Goal: Task Accomplishment & Management: Use online tool/utility

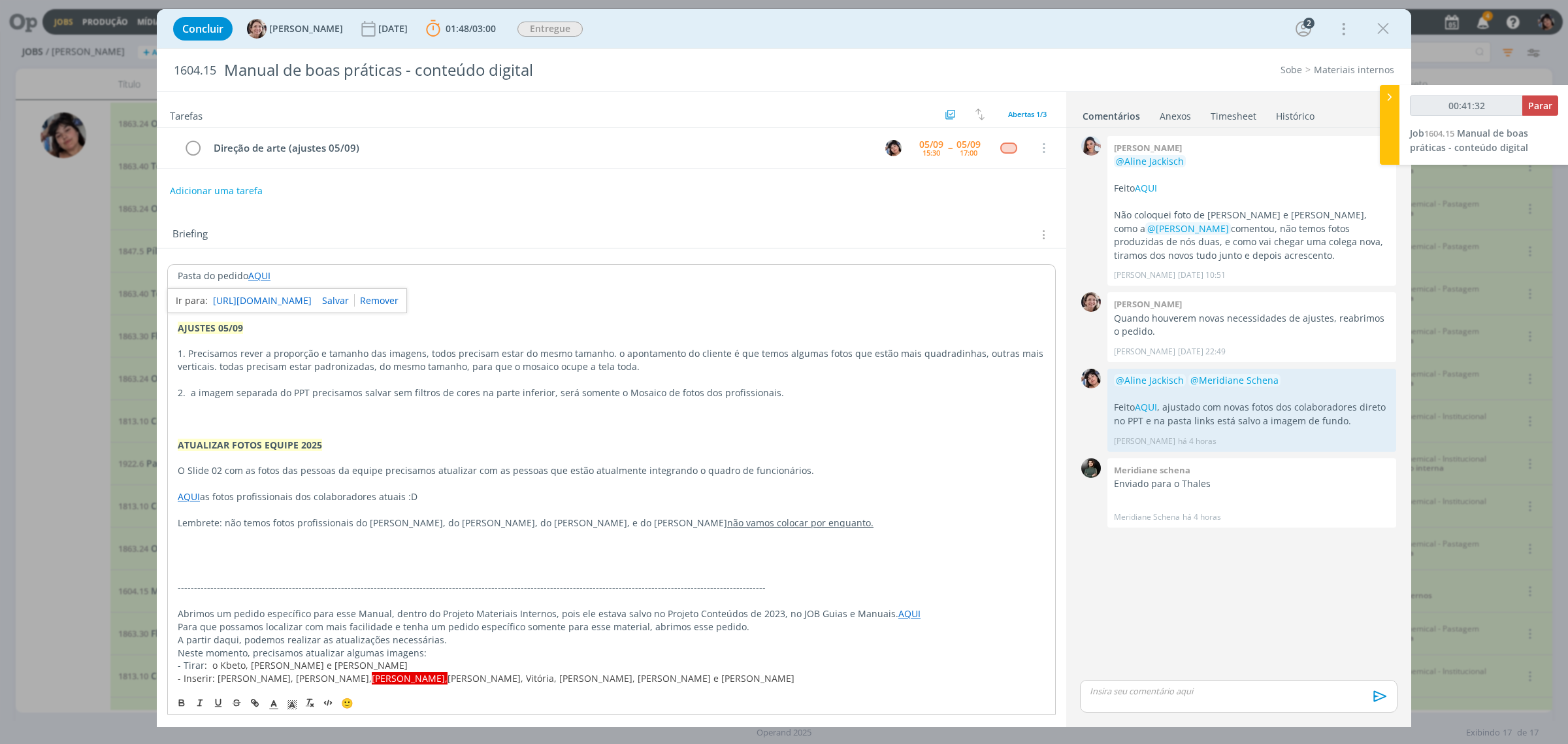
scroll to position [131, 0]
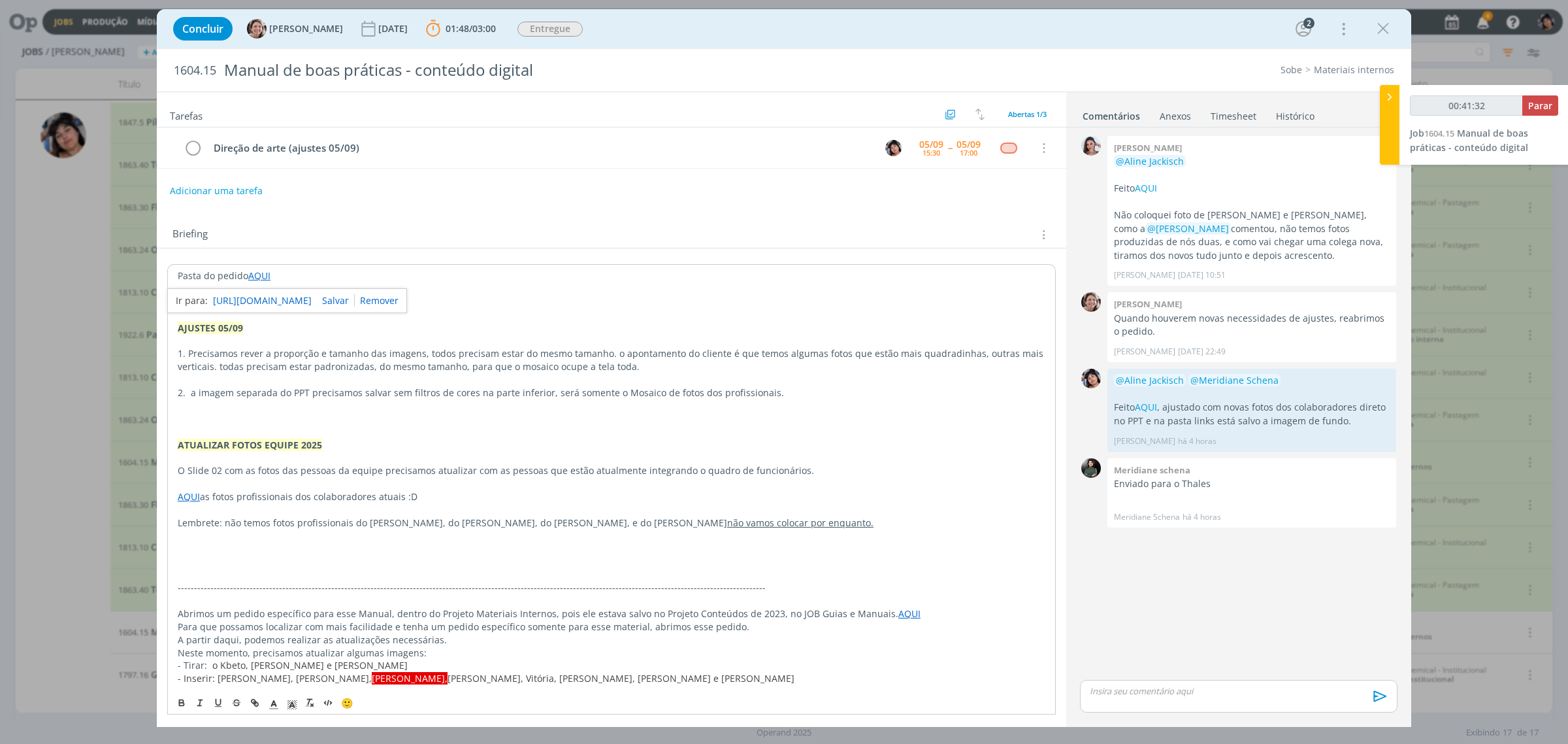
click at [282, 306] on link "[URL][DOMAIN_NAME]" at bounding box center [262, 300] width 99 height 17
click at [1138, 680] on div "dialog" at bounding box center [1239, 696] width 317 height 32
type input "01:02:01"
type input "01:02:25"
click at [1152, 704] on icon "dialog" at bounding box center [1149, 700] width 10 height 10
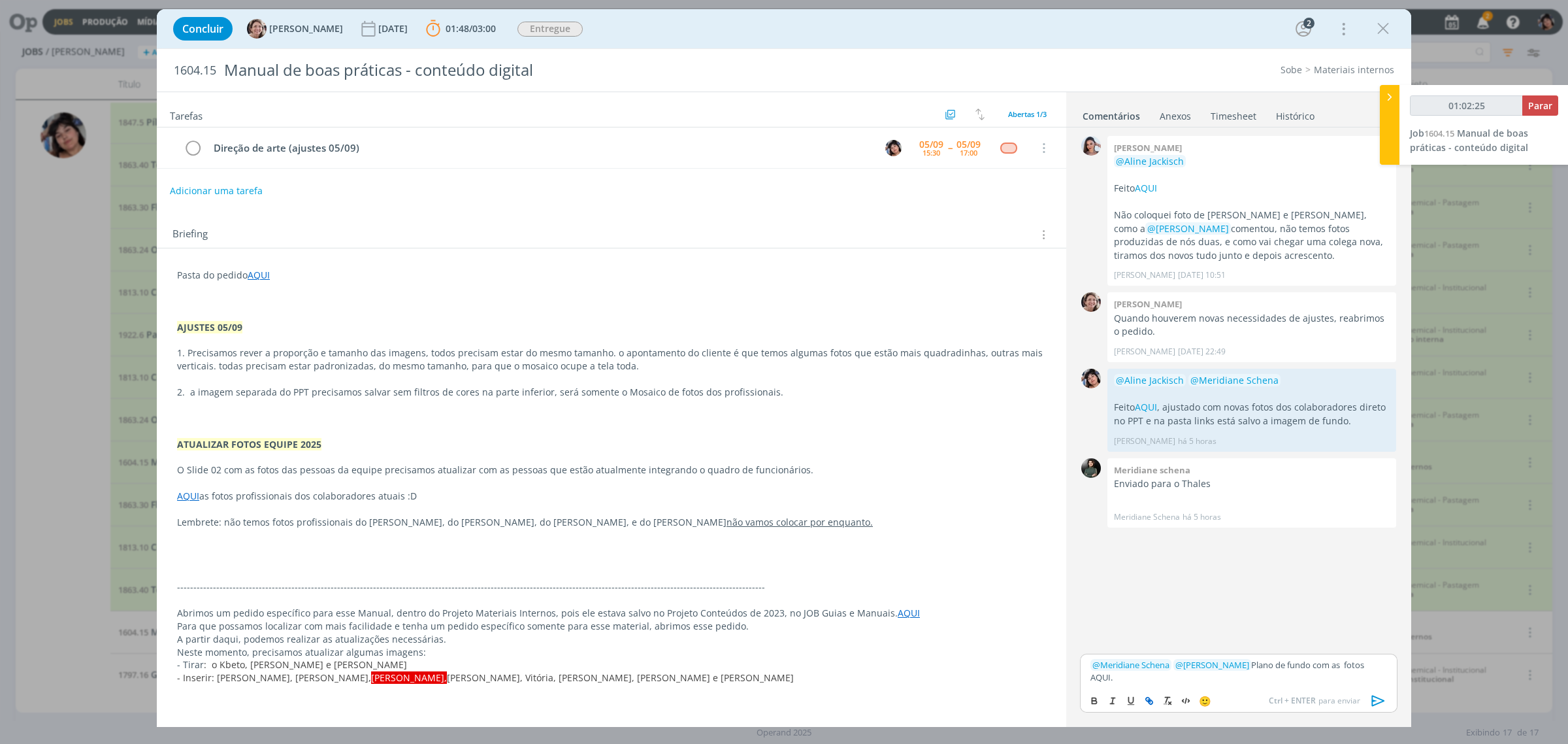
type input "AQUI."
type input "01:02:26"
paste input "[URL][DOMAIN_NAME]"
type input "[URL][DOMAIN_NAME]"
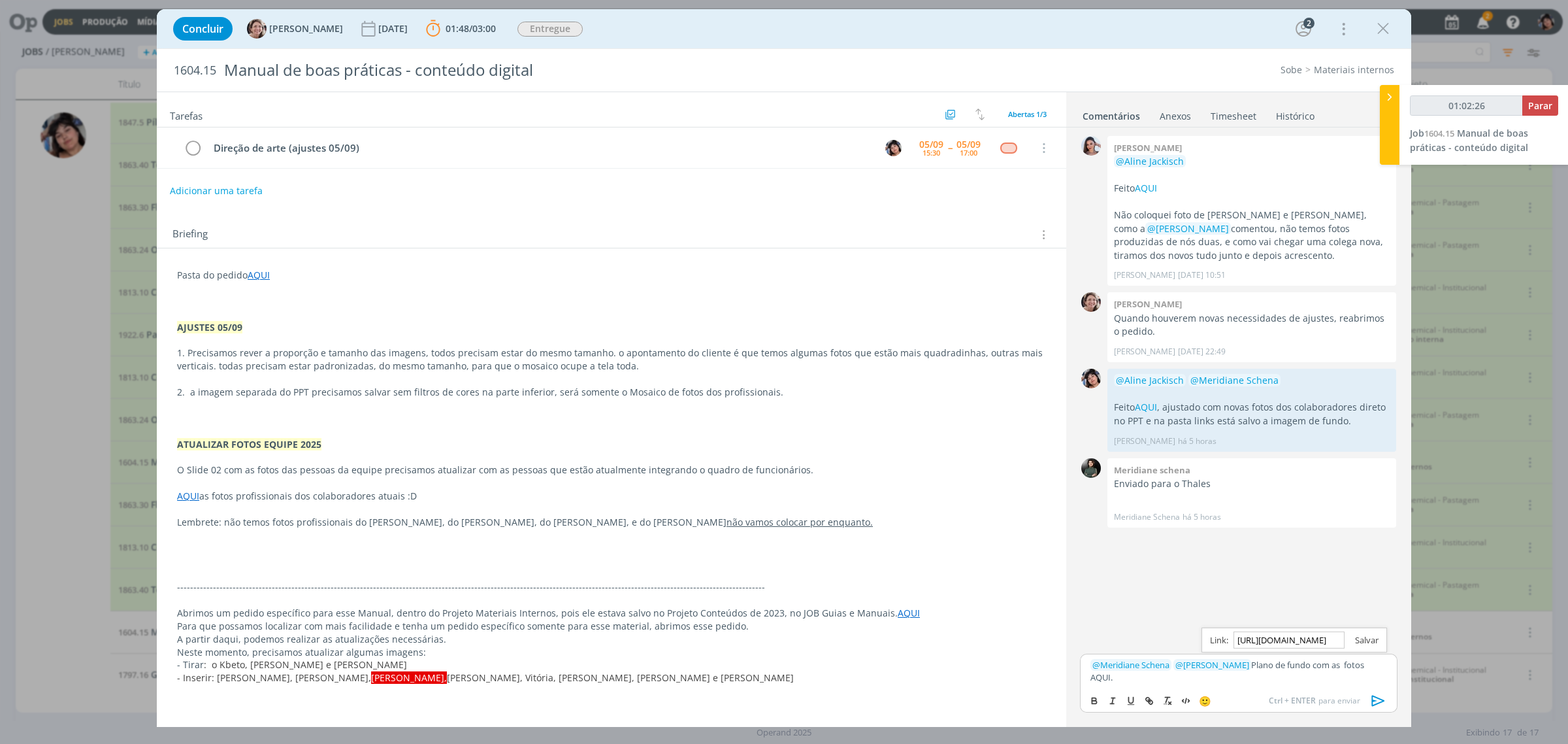
click at [1369, 640] on link "dialog" at bounding box center [1362, 639] width 34 height 11
click at [1387, 671] on div "﻿ @ Meridiane Schena ﻿ ﻿ @ [PERSON_NAME] ﻿ Plano de fundo com as fotos AQUI." at bounding box center [1239, 671] width 317 height 32
click at [1380, 697] on icon "dialog" at bounding box center [1379, 700] width 20 height 20
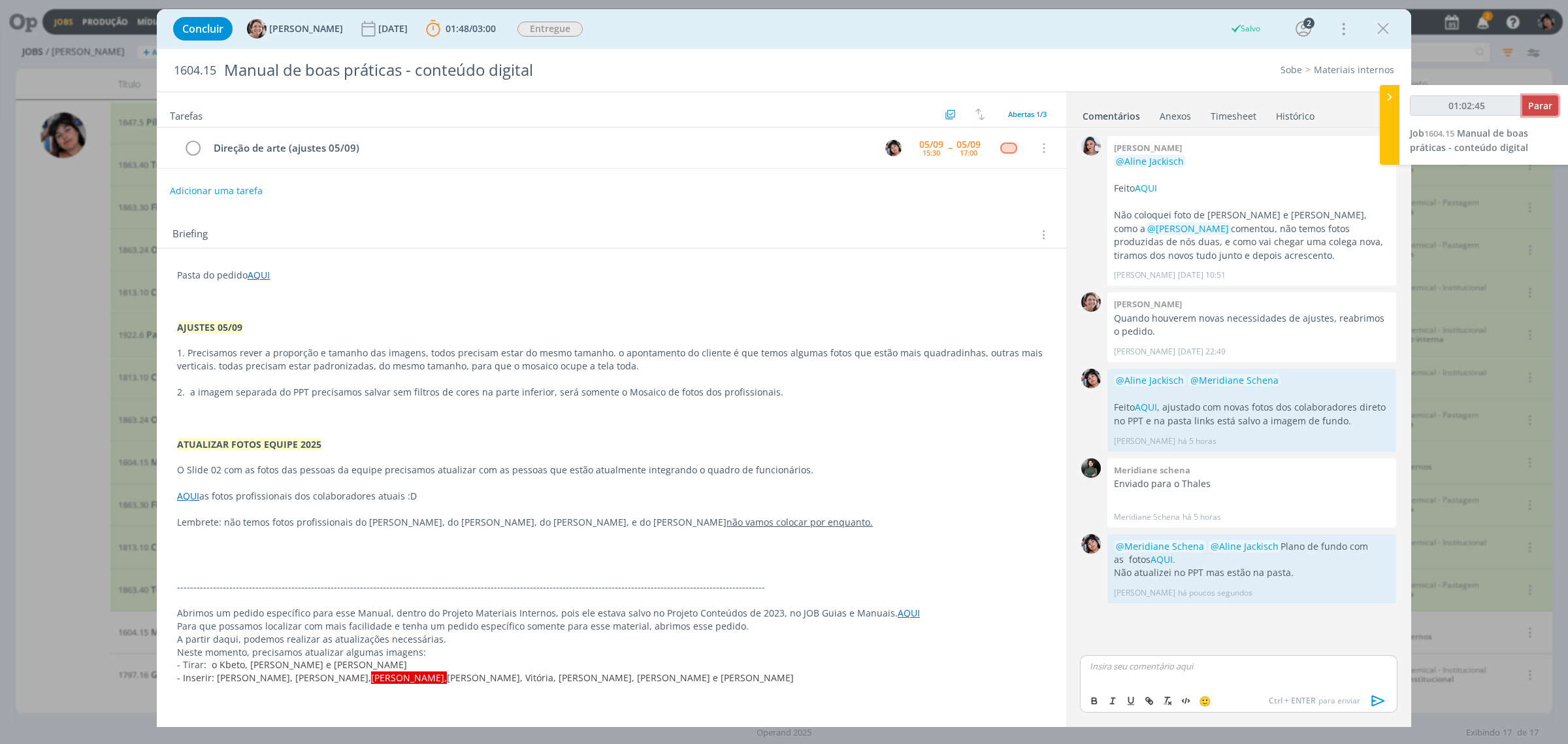
click at [1535, 110] on span "Parar" at bounding box center [1540, 105] width 24 height 12
type input "01:03:00"
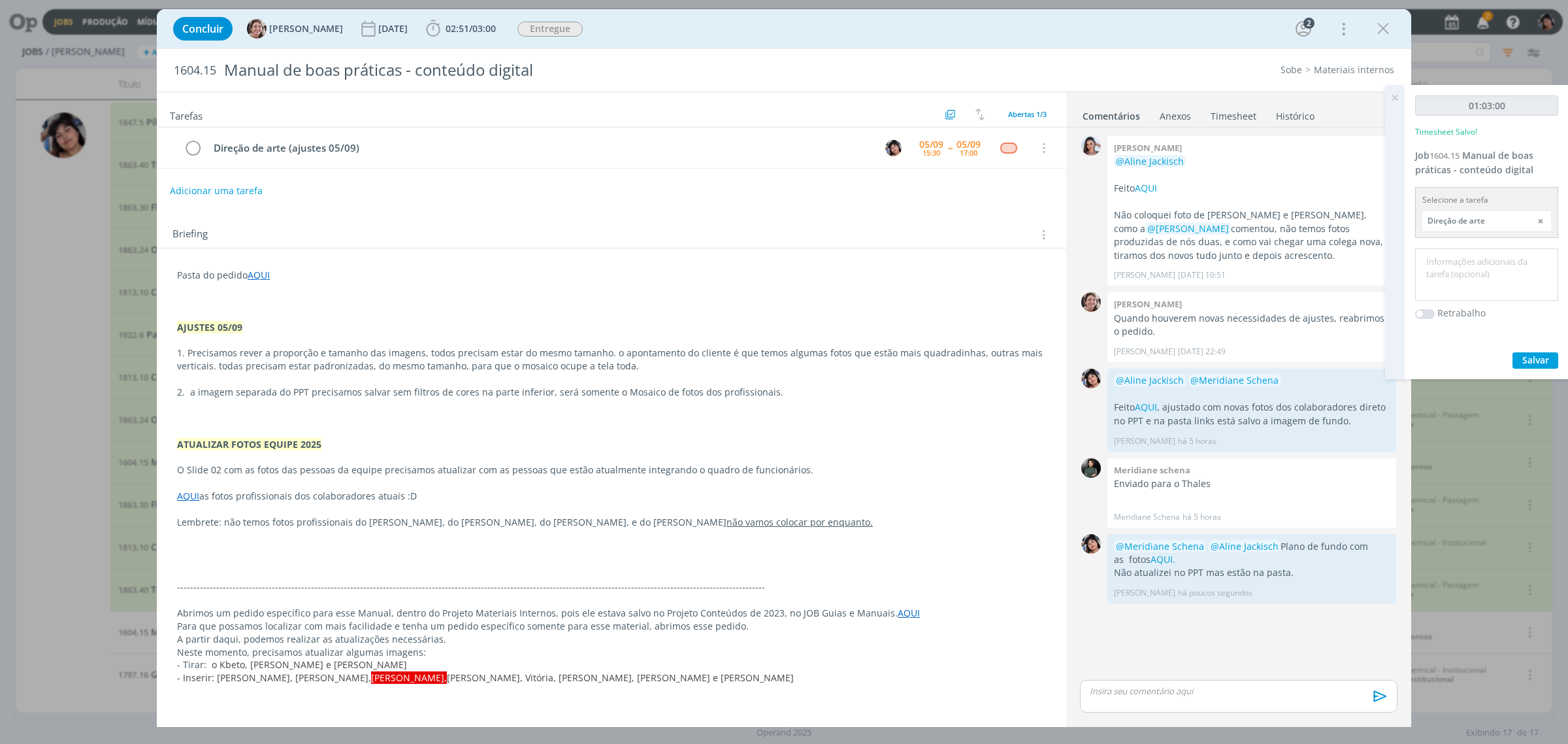
click at [1510, 214] on input "Direção de arte" at bounding box center [1486, 220] width 128 height 20
click at [1488, 275] on div "Direção de arte (ajustes 05/09) - [PERSON_NAME]" at bounding box center [1488, 279] width 113 height 10
type input "Direção de arte (ajustes 05/09)"
click at [1481, 269] on textarea at bounding box center [1487, 275] width 137 height 47
type textarea "ajuste fotos"
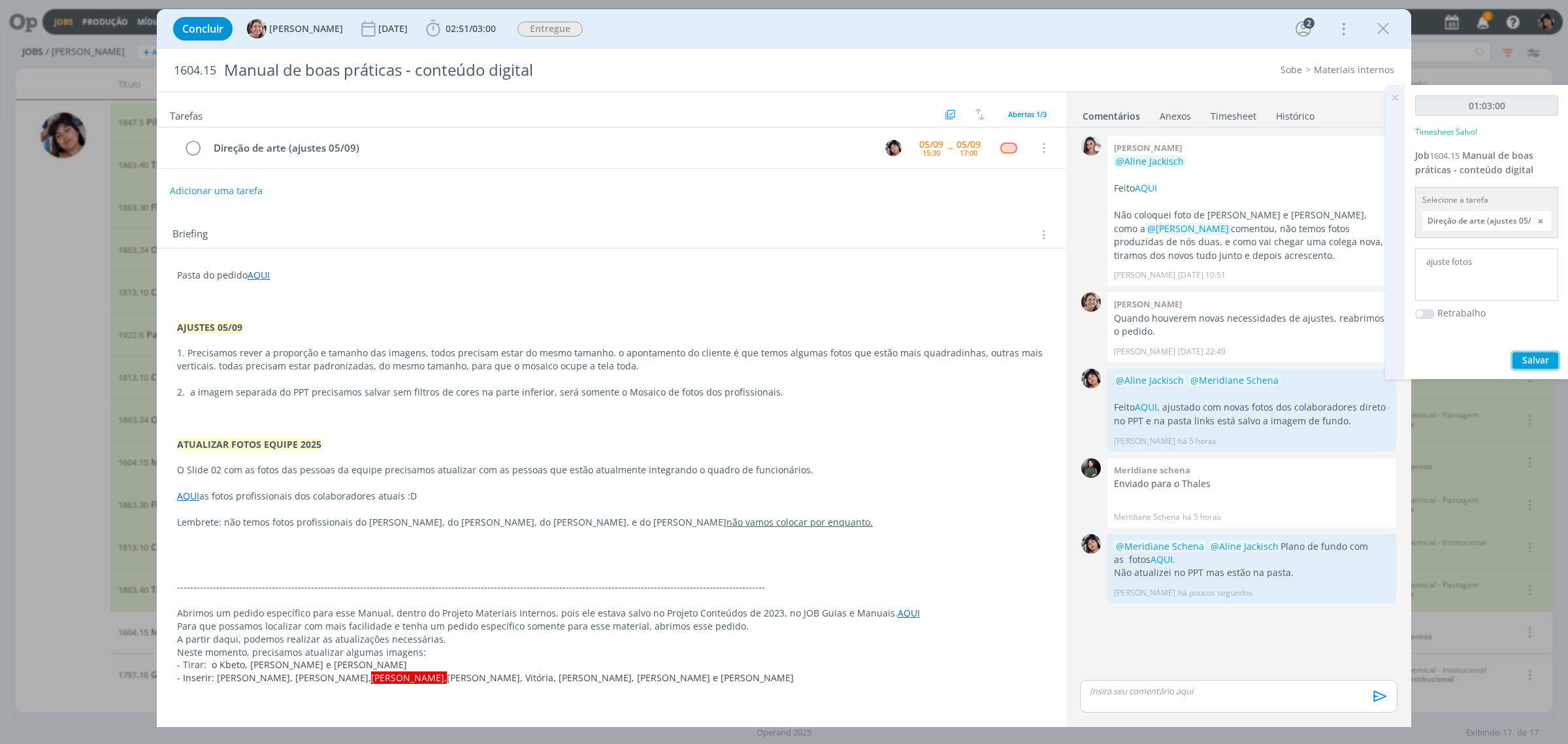
click at [1537, 358] on span "Salvar" at bounding box center [1536, 359] width 27 height 12
click at [1396, 99] on icon at bounding box center [1395, 97] width 24 height 26
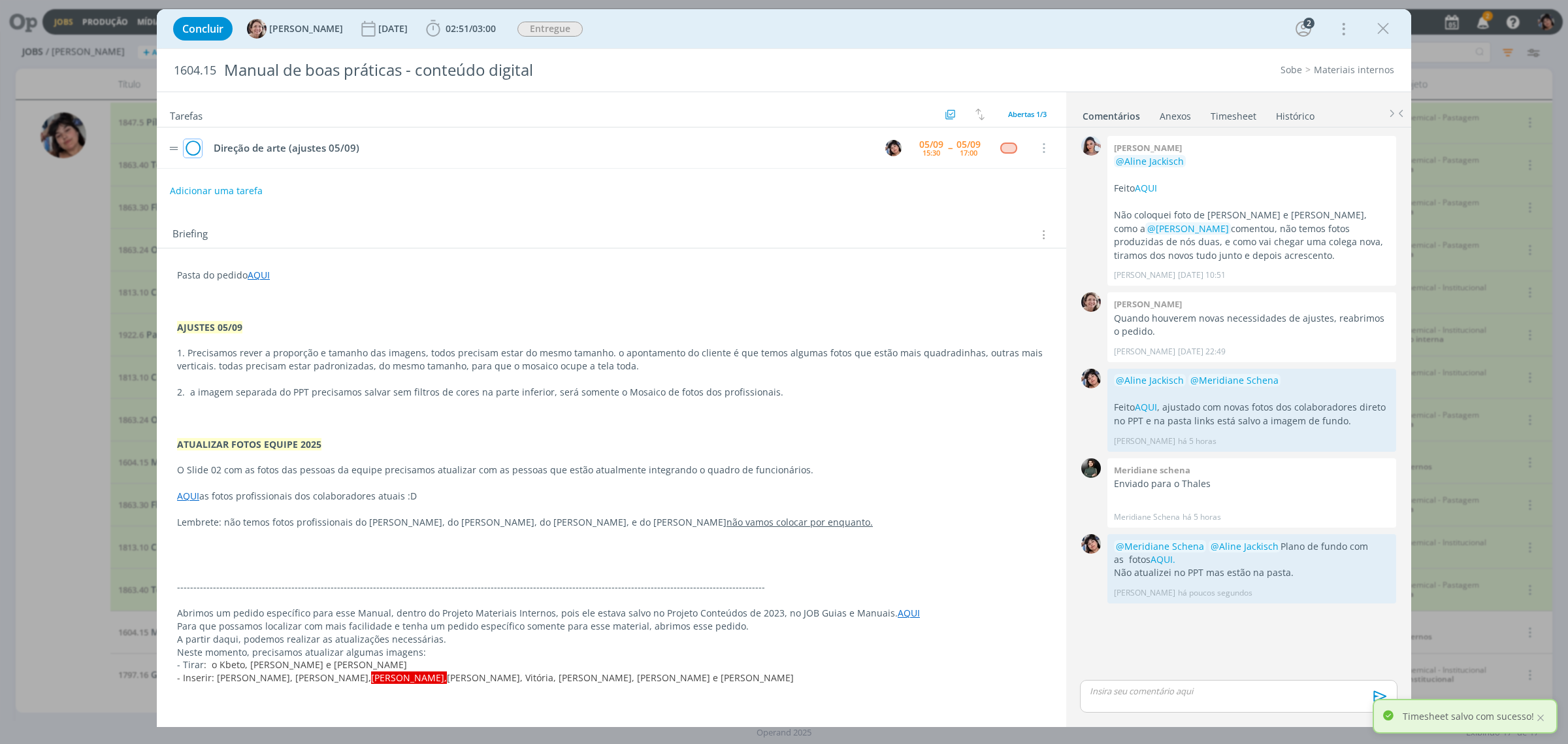
click at [187, 149] on icon "dialog" at bounding box center [192, 148] width 18 height 20
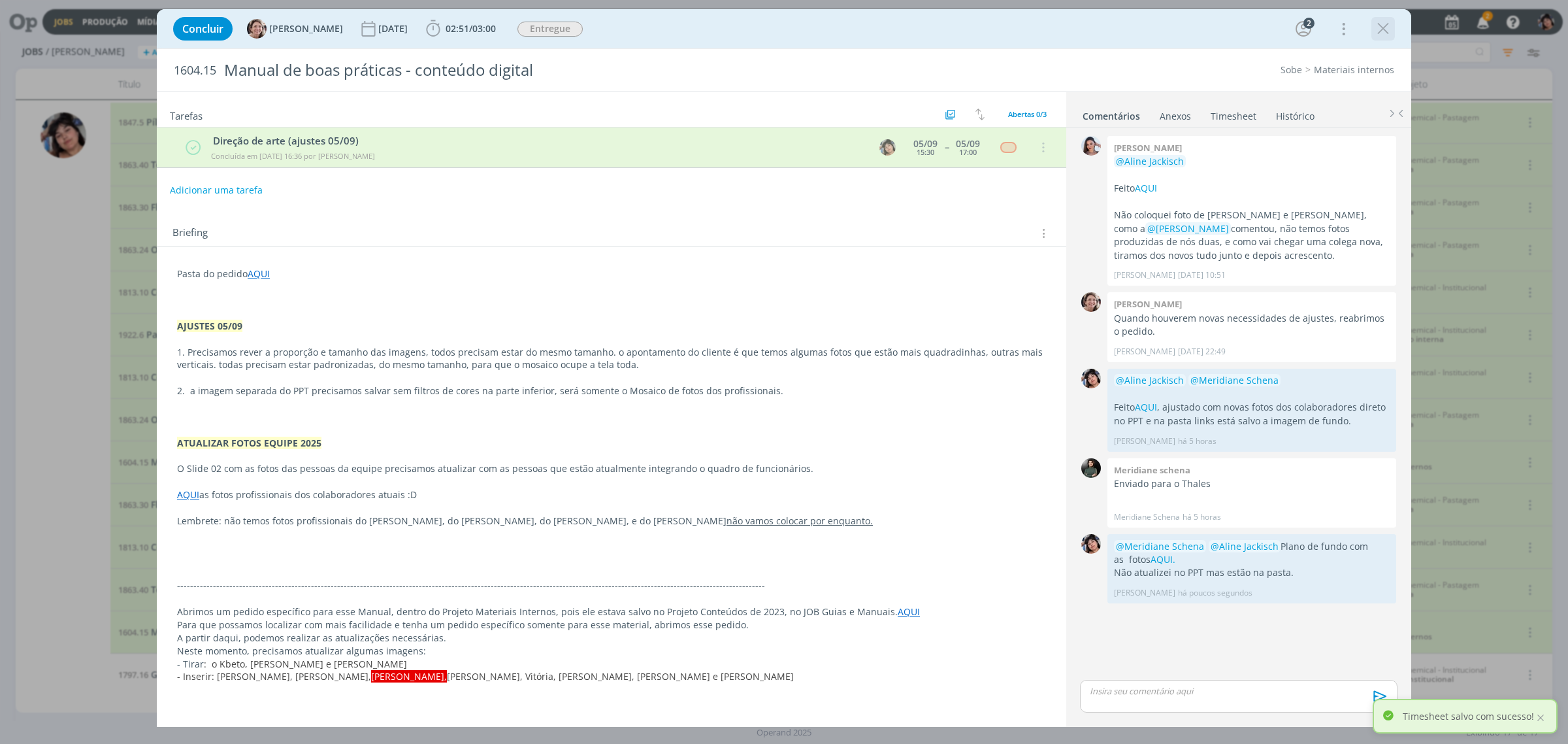
click at [1378, 28] on icon "dialog" at bounding box center [1384, 29] width 20 height 20
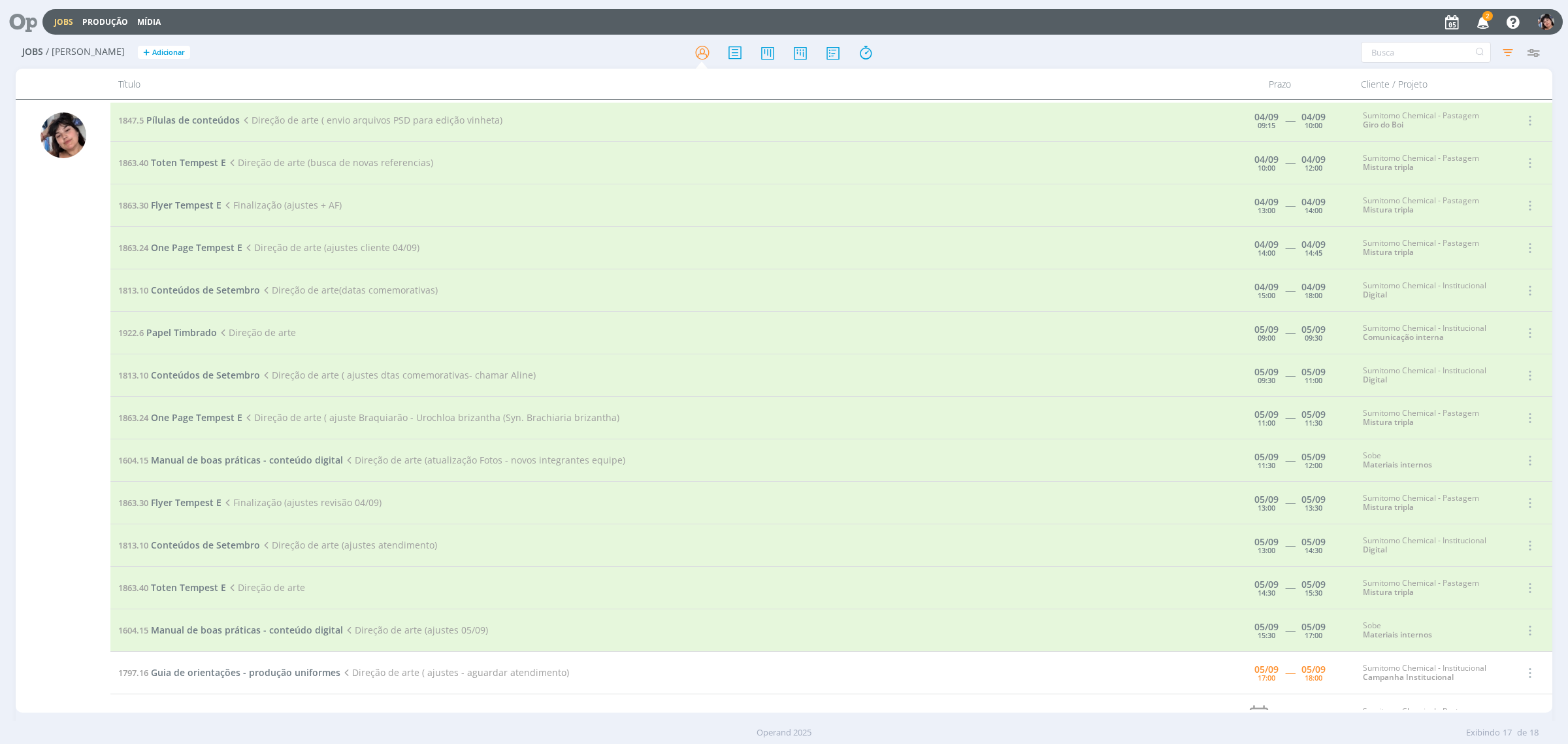
click at [189, 683] on td "1797.16 Guia de orientações - produção uniformes Direção de arte ( ajustes - ag…" at bounding box center [667, 673] width 1115 height 43
click at [187, 674] on span "Guia de orientações - produção uniformes" at bounding box center [245, 672] width 189 height 12
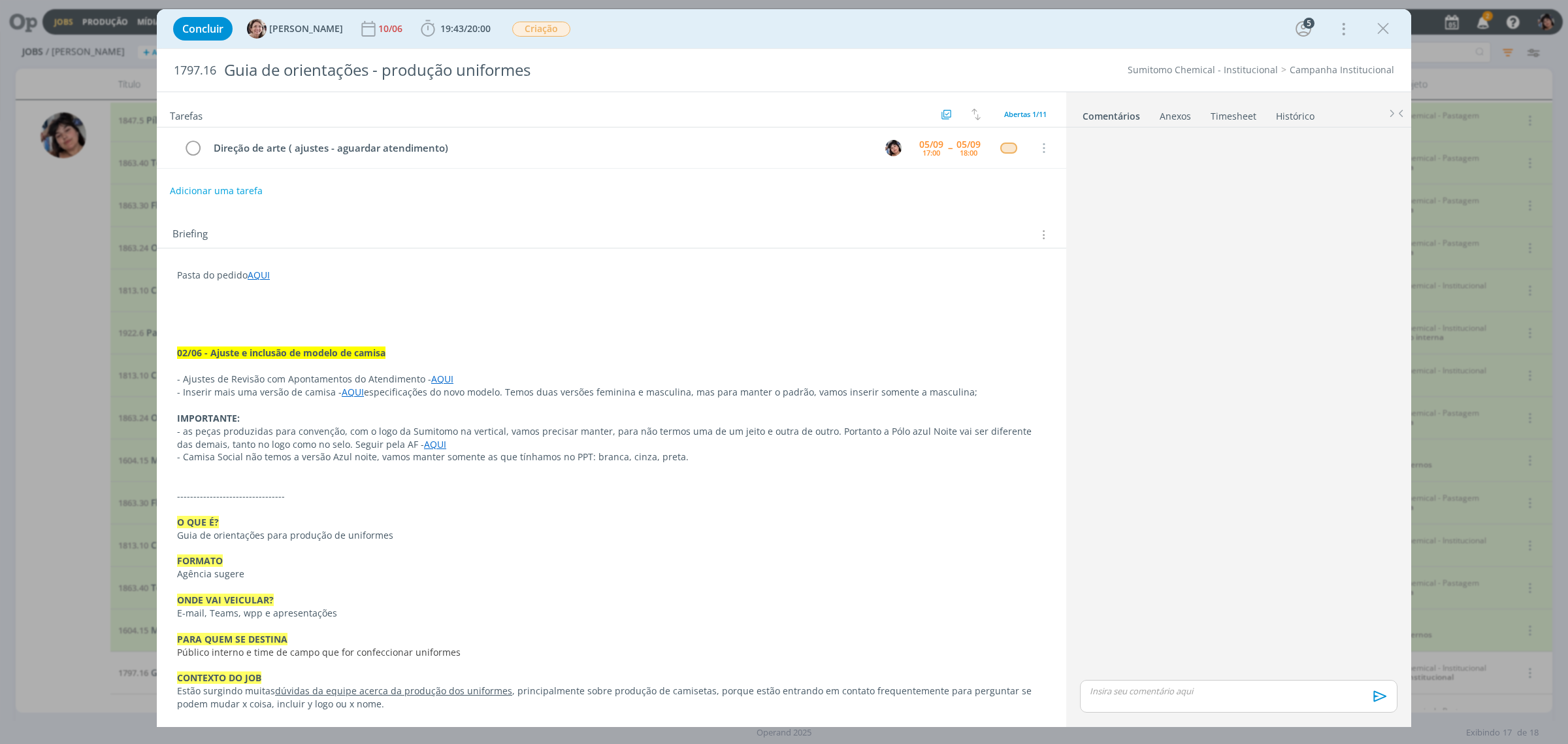
scroll to position [1173, 0]
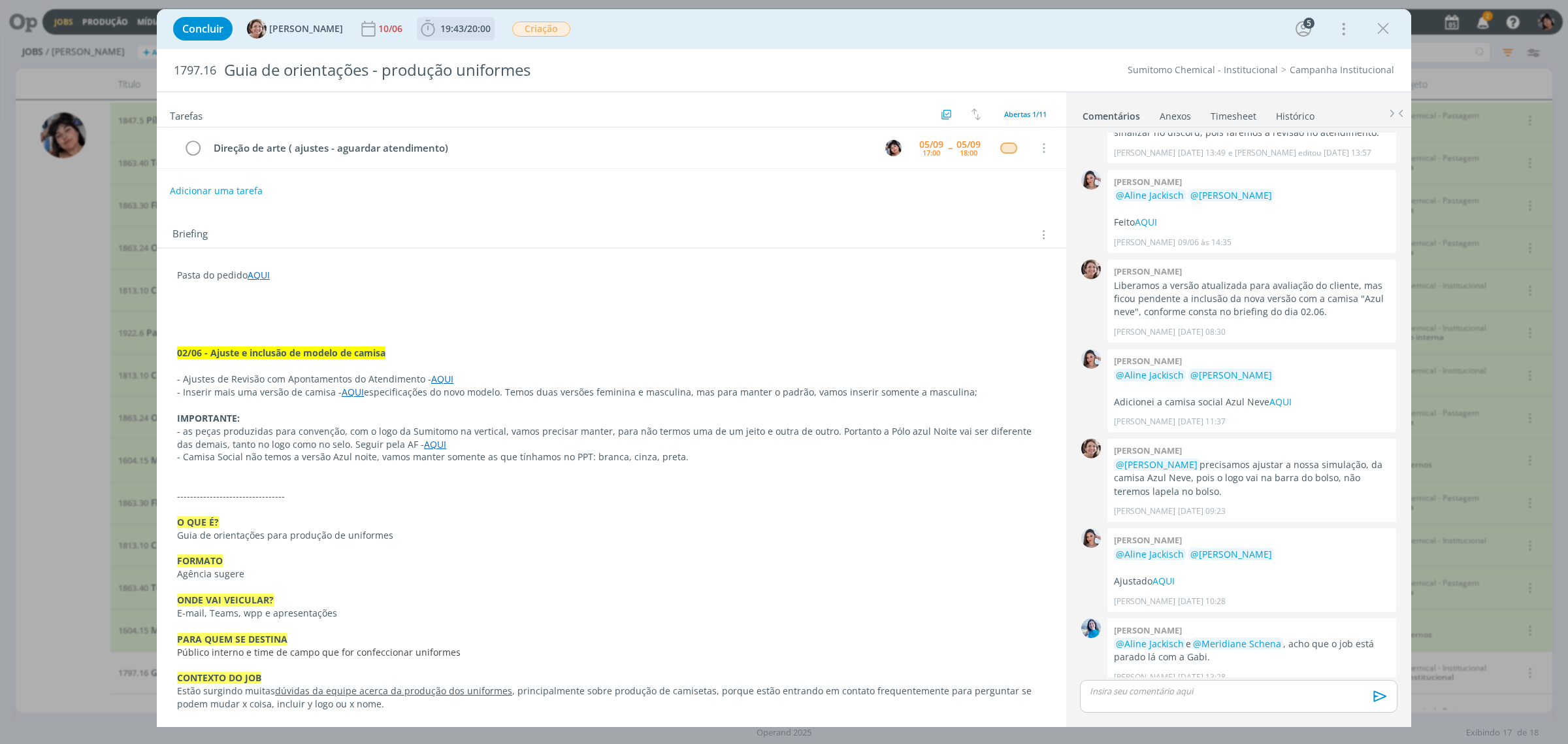
click at [449, 27] on span "19:43" at bounding box center [452, 28] width 24 height 12
click at [435, 55] on icon "dialog" at bounding box center [447, 58] width 23 height 17
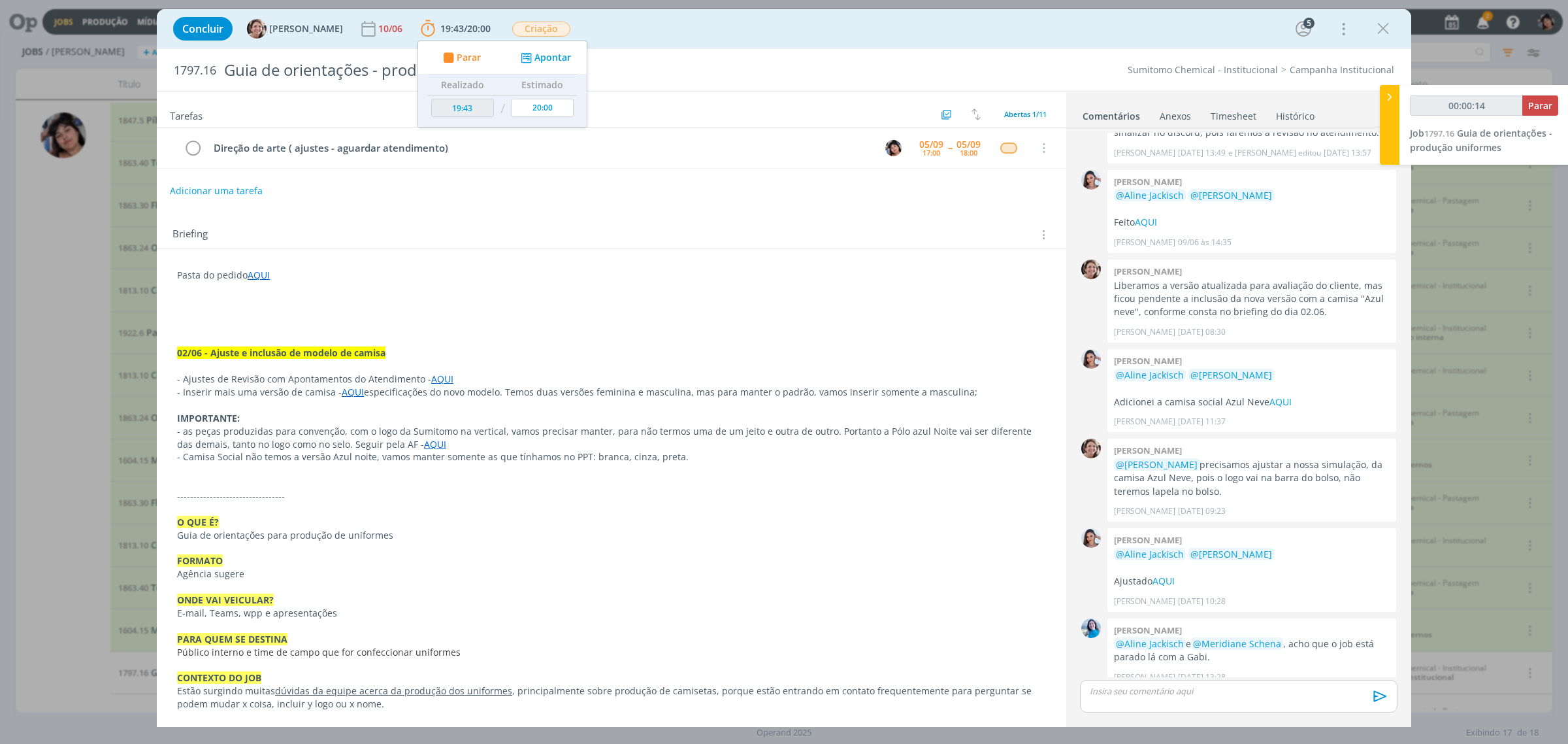
type input "00:04:25"
click at [1541, 109] on span "Parar" at bounding box center [1540, 105] width 24 height 12
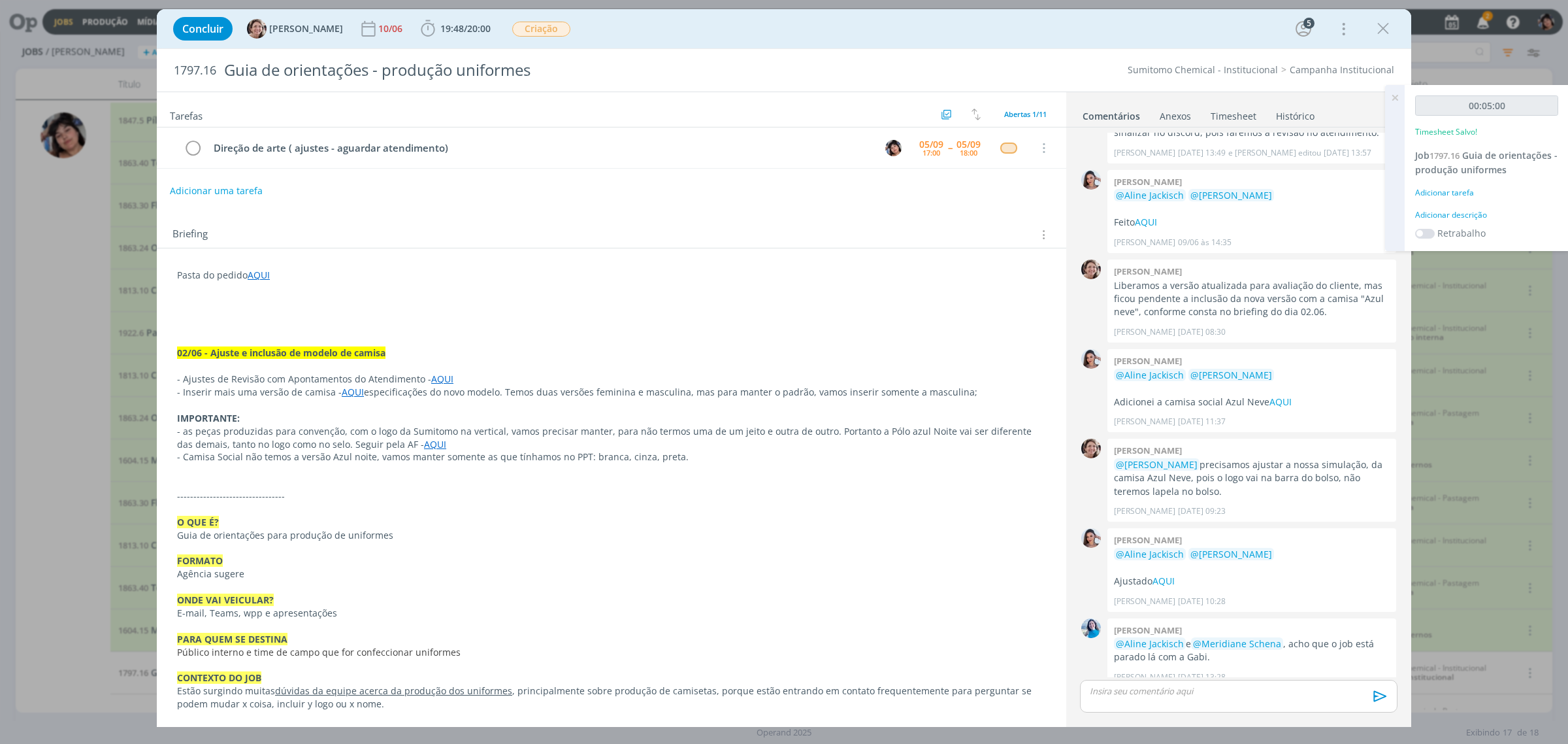
click at [1392, 95] on icon at bounding box center [1395, 97] width 24 height 26
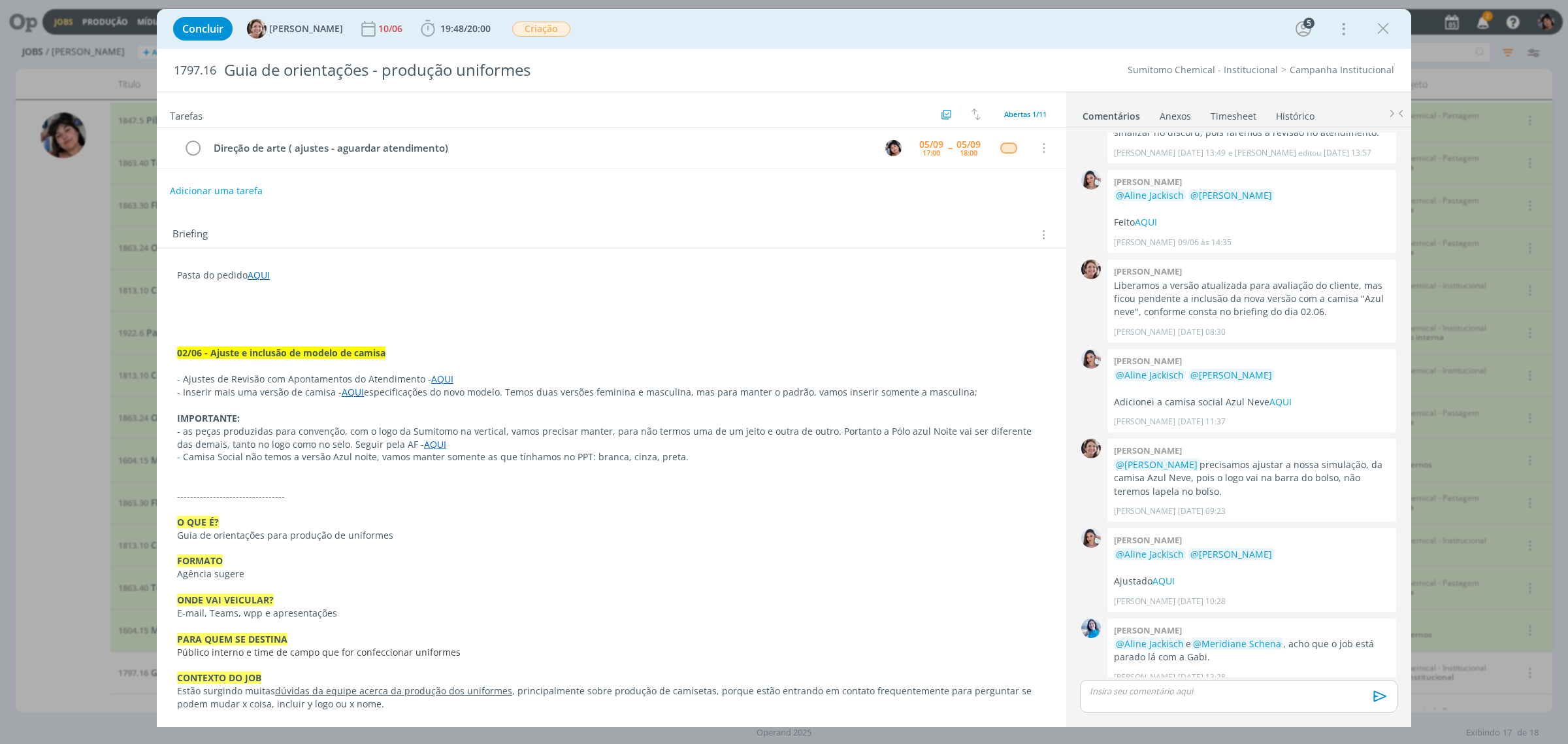
click at [1382, 34] on icon "dialog" at bounding box center [1384, 29] width 20 height 20
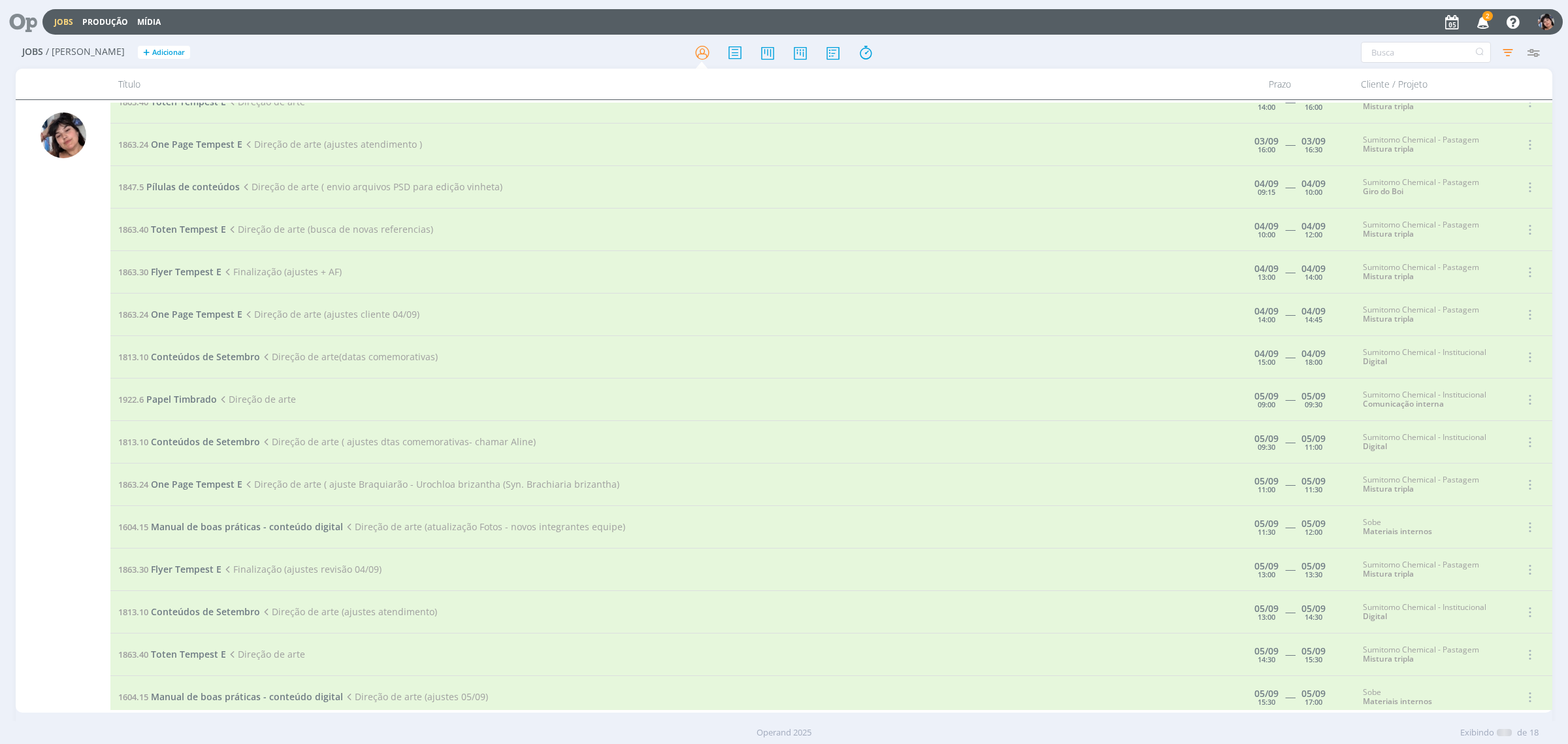
scroll to position [175, 0]
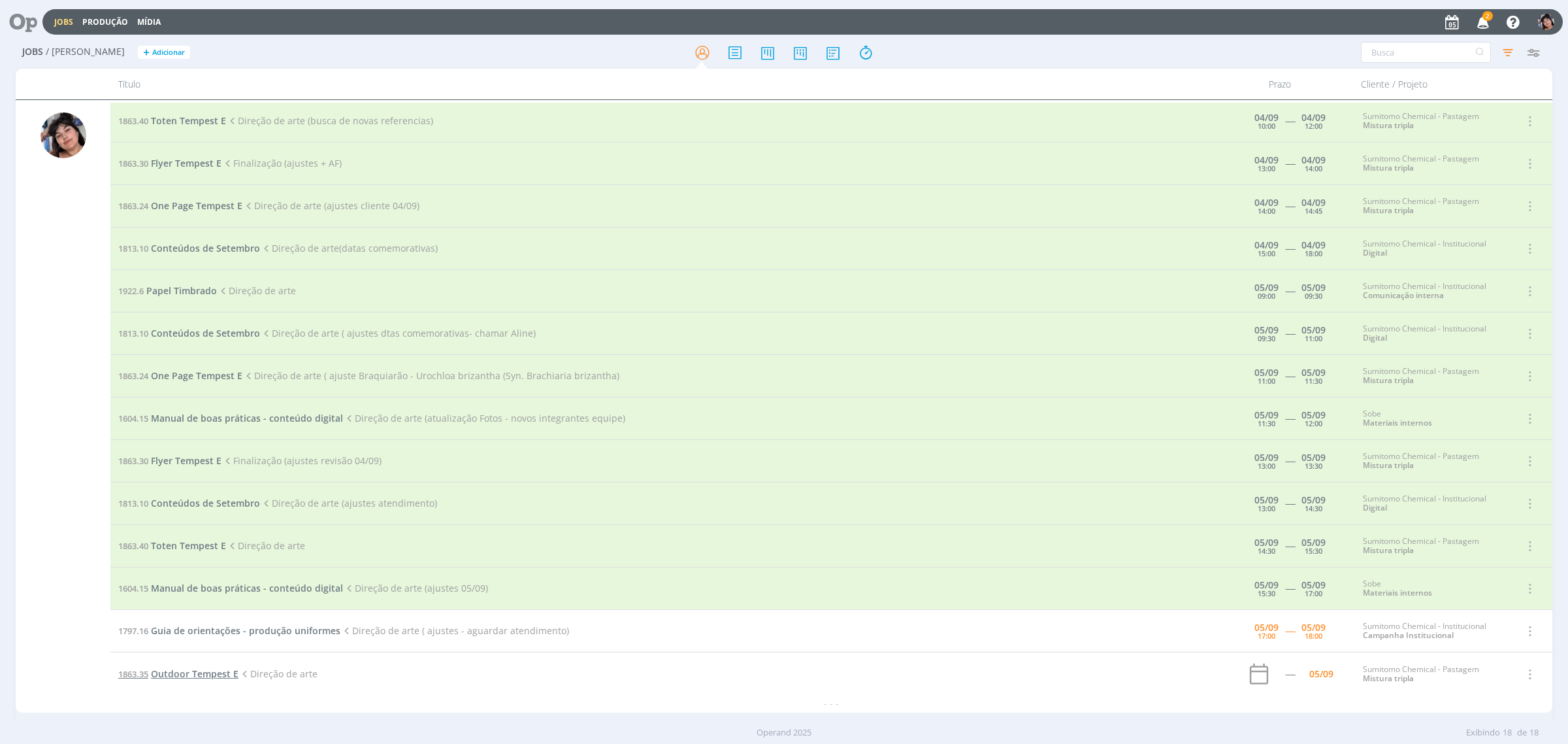
click at [210, 670] on span "Outdoor Tempest E" at bounding box center [195, 673] width 87 height 12
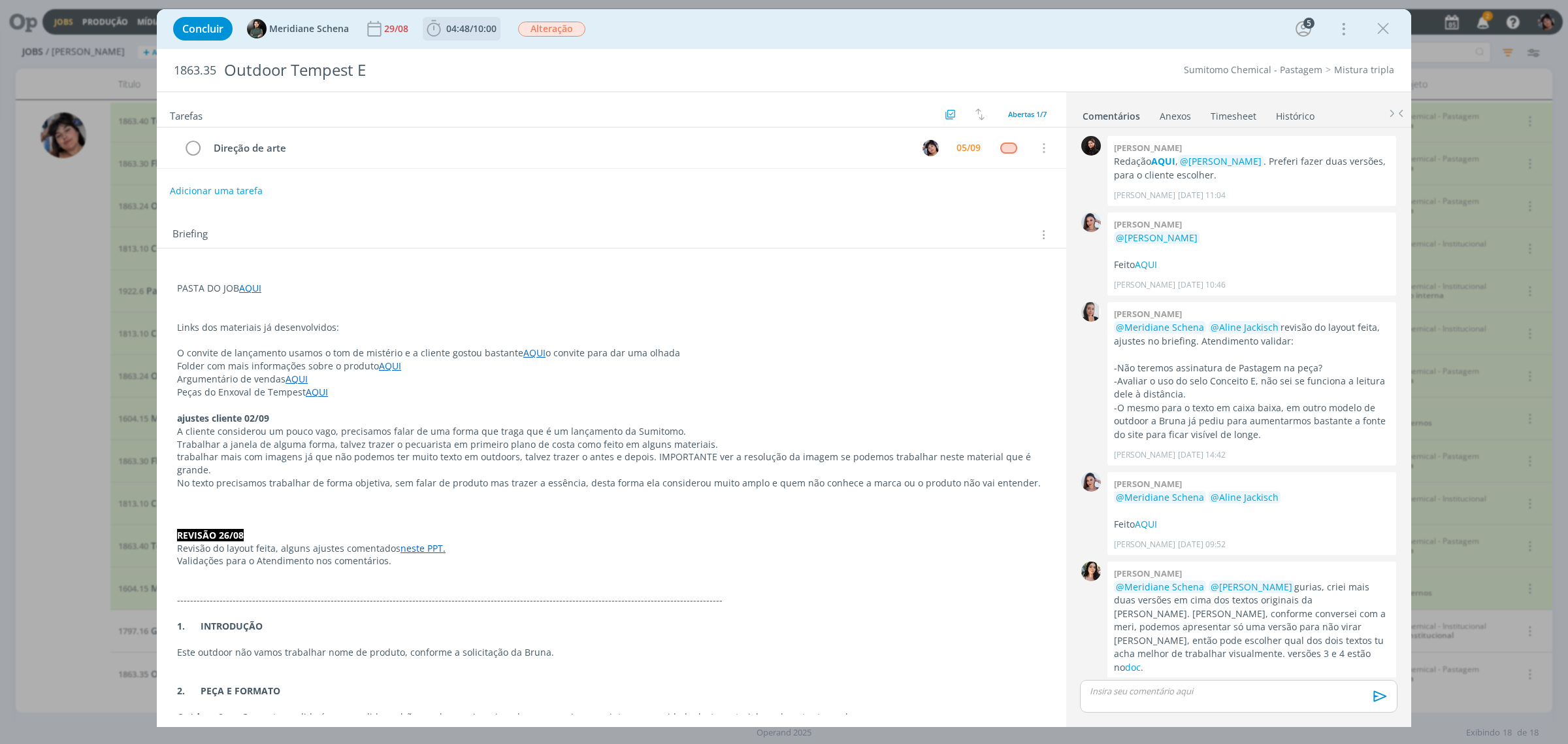
scroll to position [10, 0]
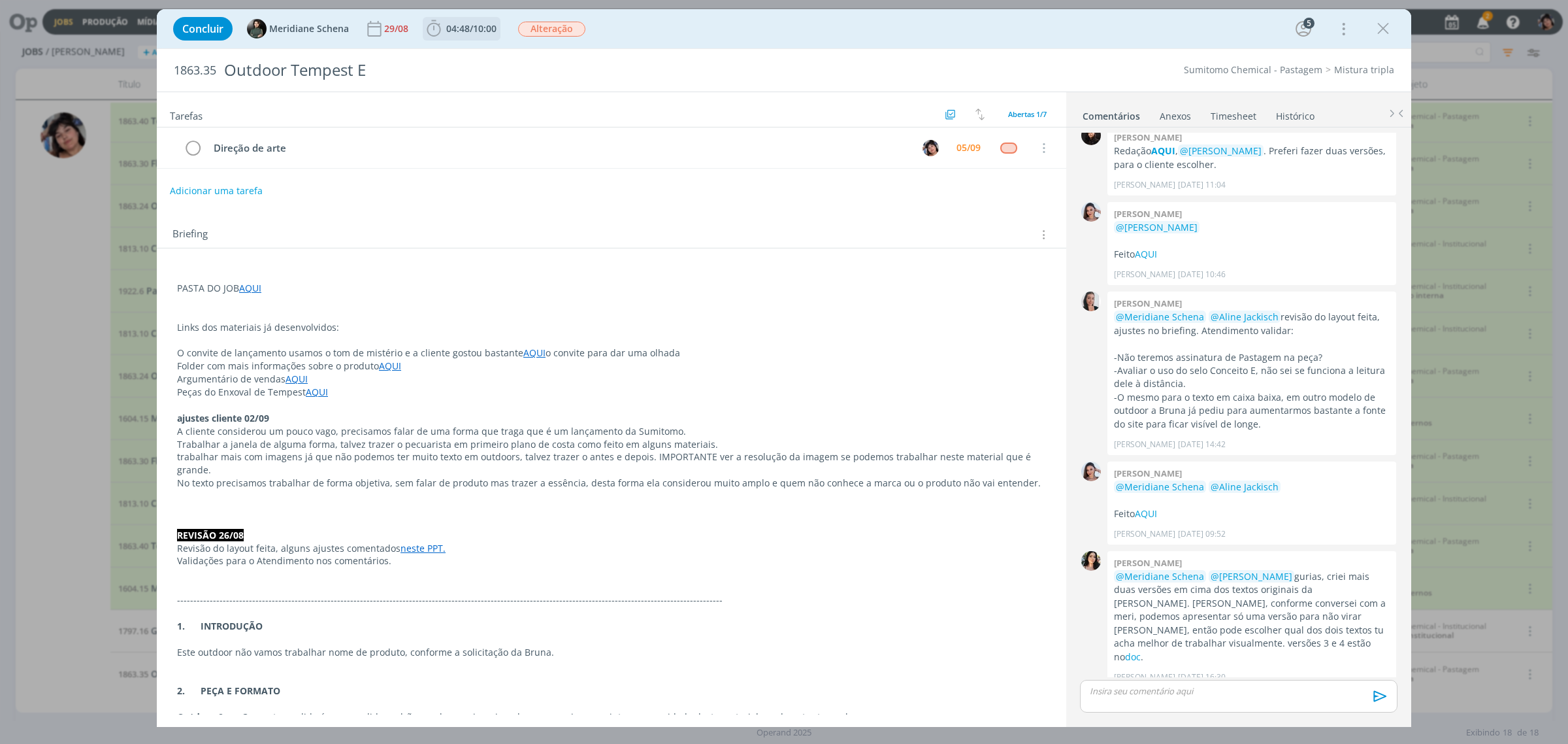
click at [474, 37] on span "04:48 / 10:00" at bounding box center [461, 29] width 75 height 20
click at [481, 53] on span "Iniciar" at bounding box center [477, 58] width 28 height 10
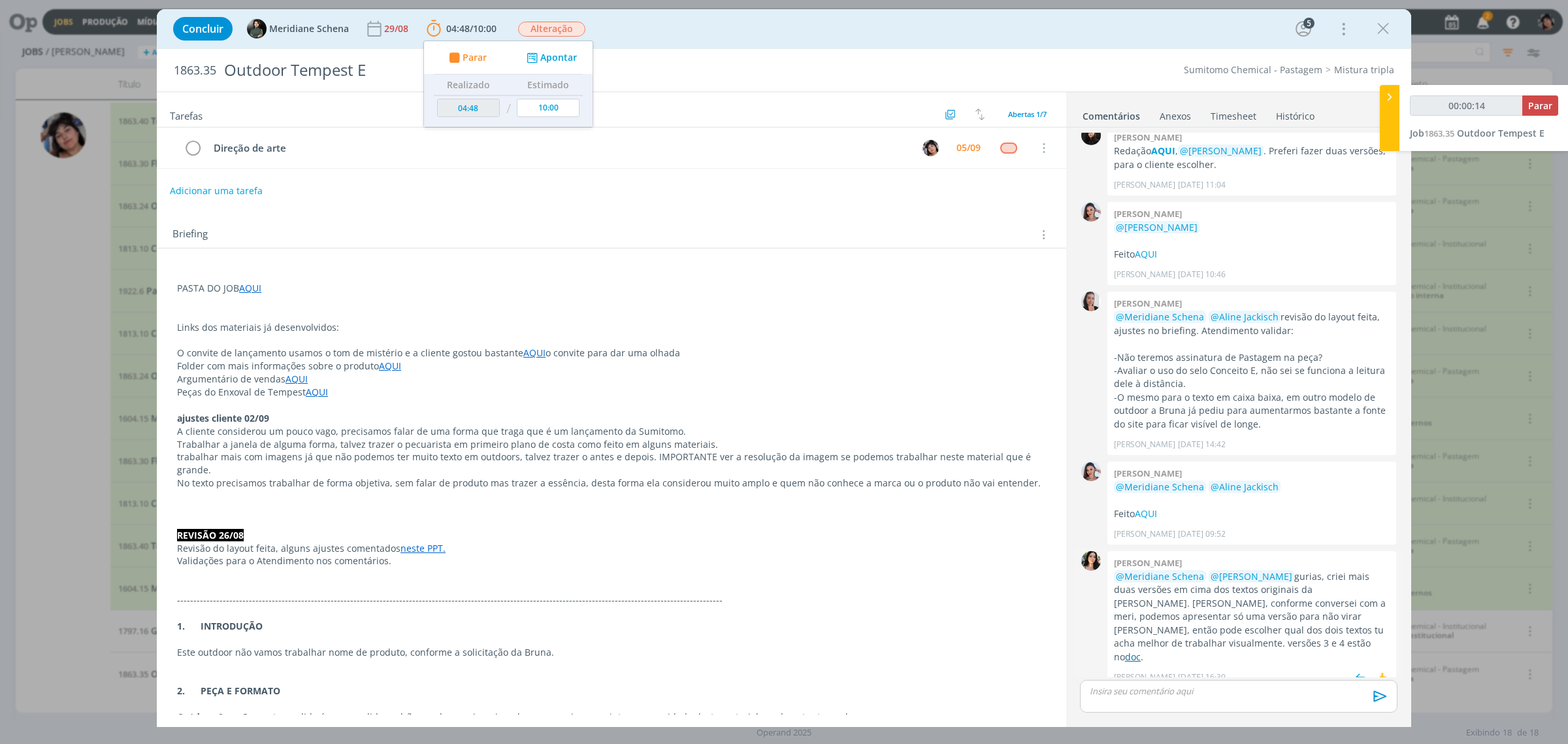
click at [1125, 650] on link "doc" at bounding box center [1133, 656] width 16 height 12
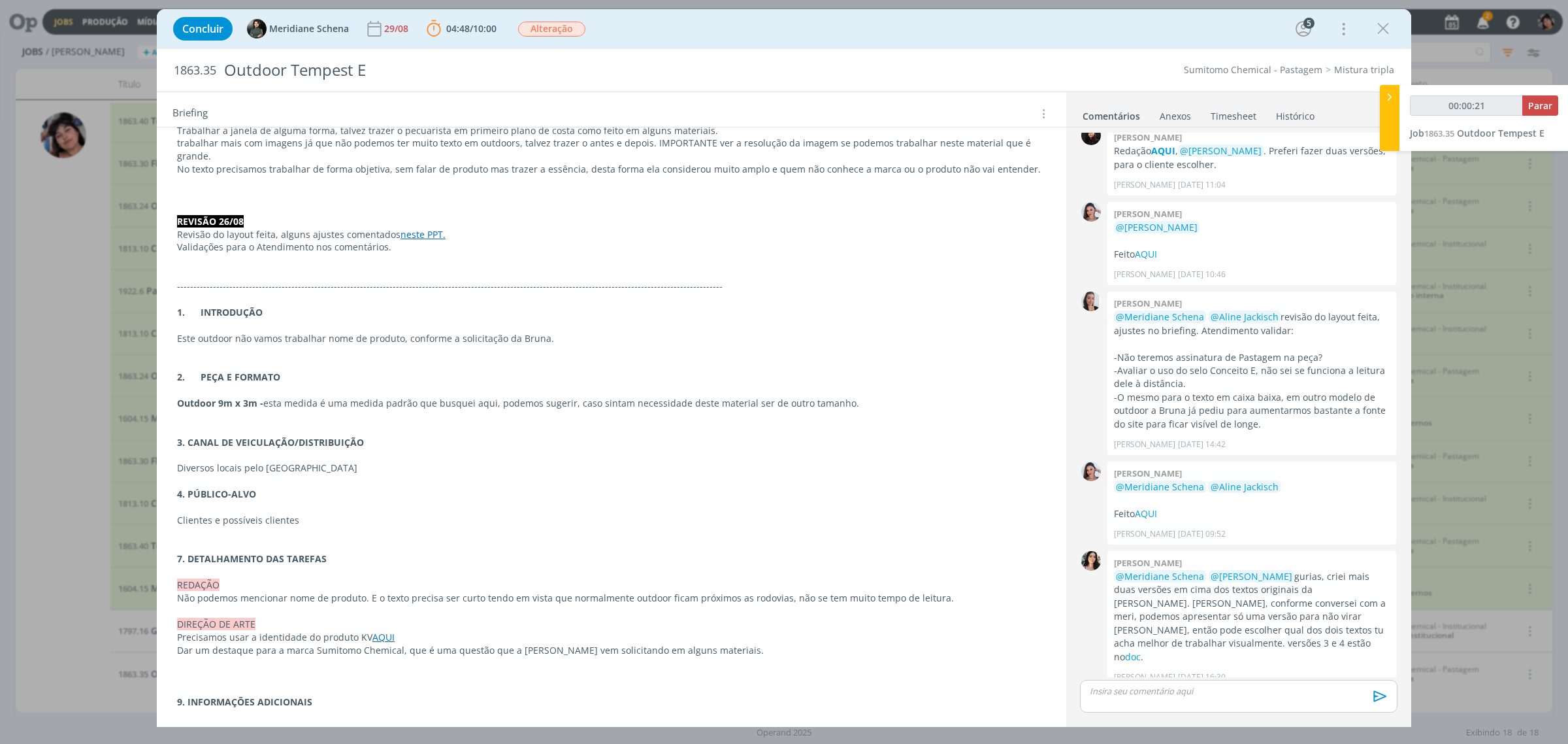
scroll to position [332, 0]
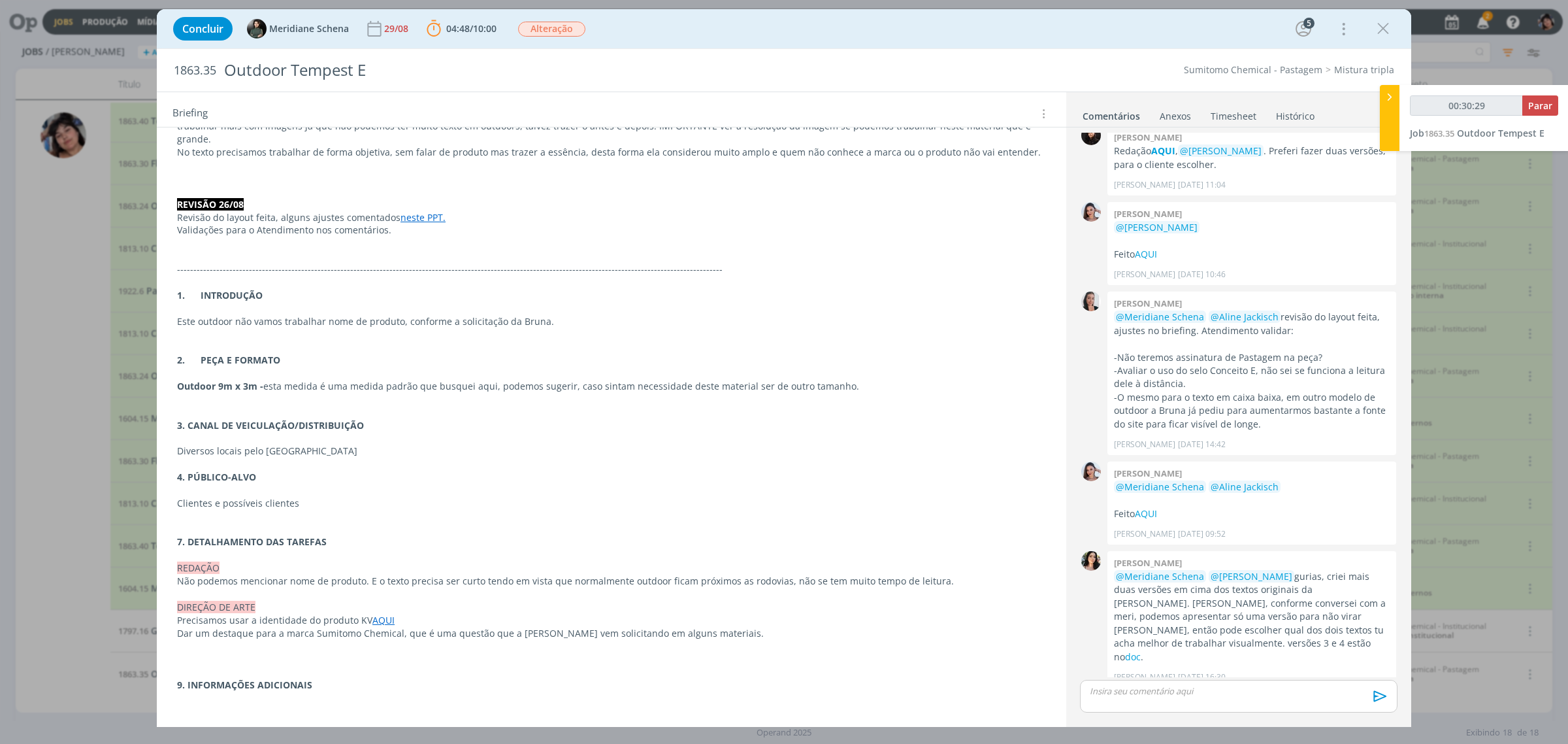
click at [1485, 30] on div "Concluir Meridiane Schena [DATE] 04:48 / 10:00 Parar Apontar Data * [DATE] Hora…" at bounding box center [784, 372] width 1568 height 744
click at [1483, 20] on div "Concluir Meridiane Schena [DATE] 04:48 / 10:00 Parar Apontar Data * [DATE] Hora…" at bounding box center [784, 372] width 1568 height 744
click at [1482, 27] on div "Concluir Meridiane Schena [DATE] 04:48 / 10:00 Parar Apontar Data * [DATE] Hora…" at bounding box center [784, 372] width 1568 height 744
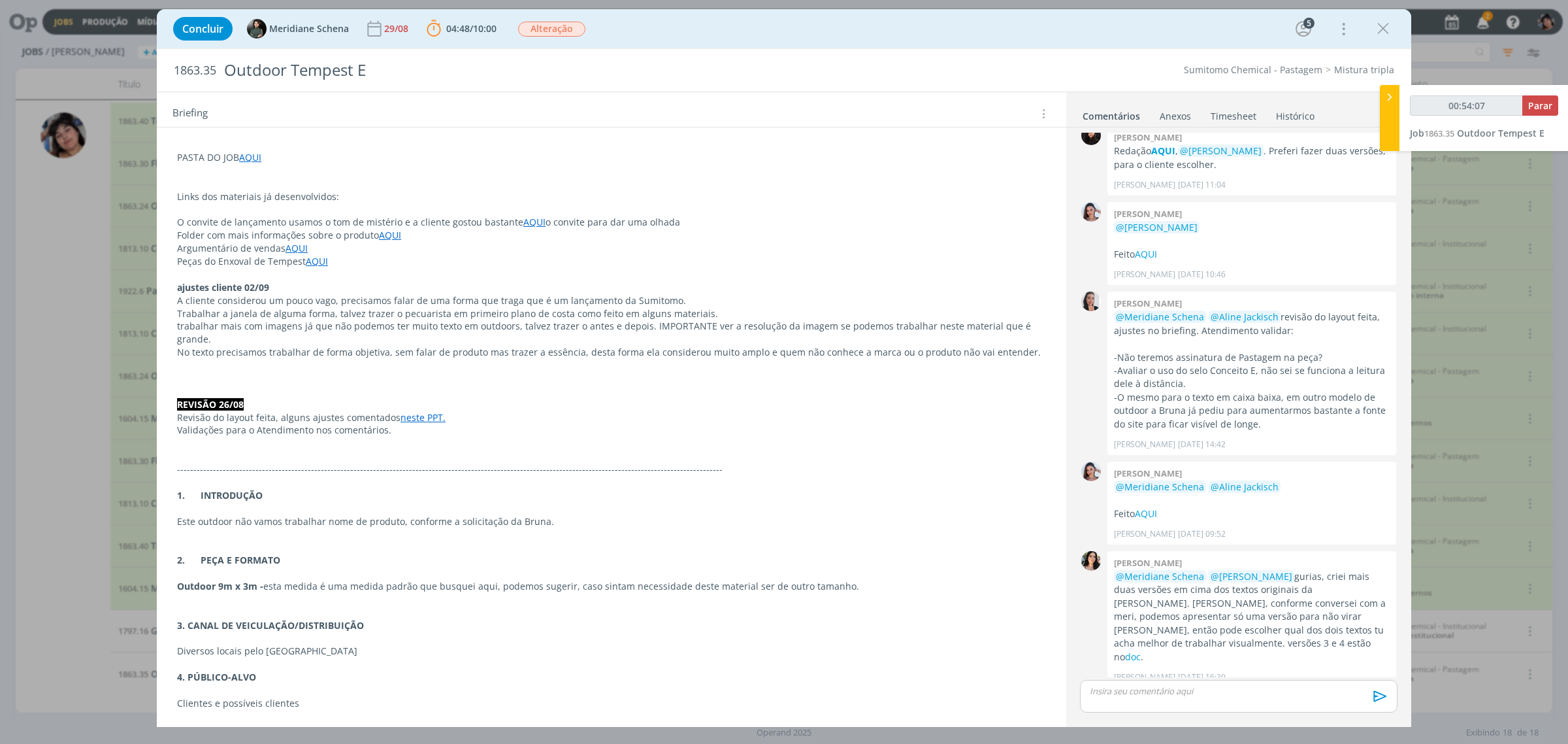
scroll to position [86, 0]
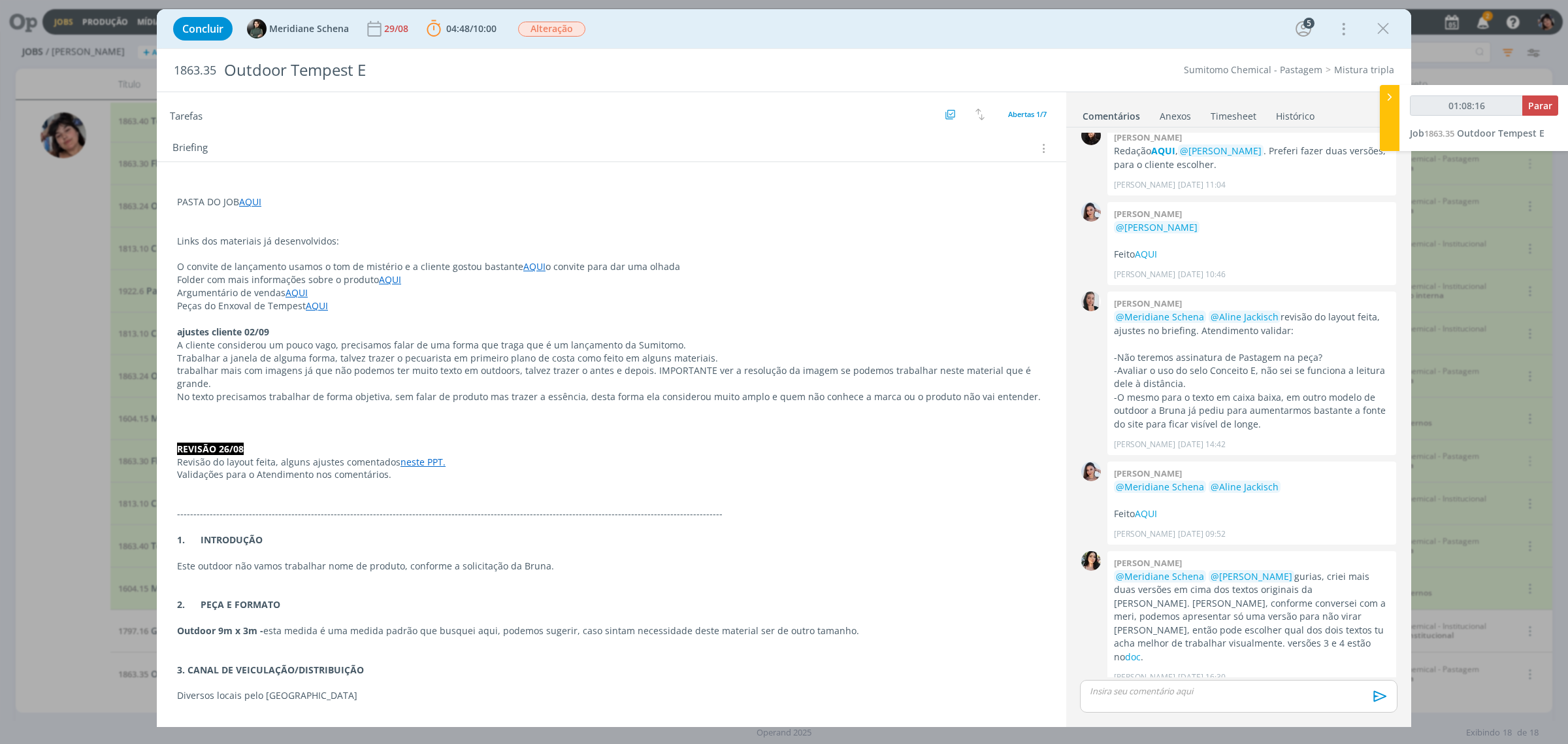
type input "01:08:17"
click at [1550, 106] on span "Parar" at bounding box center [1540, 105] width 24 height 12
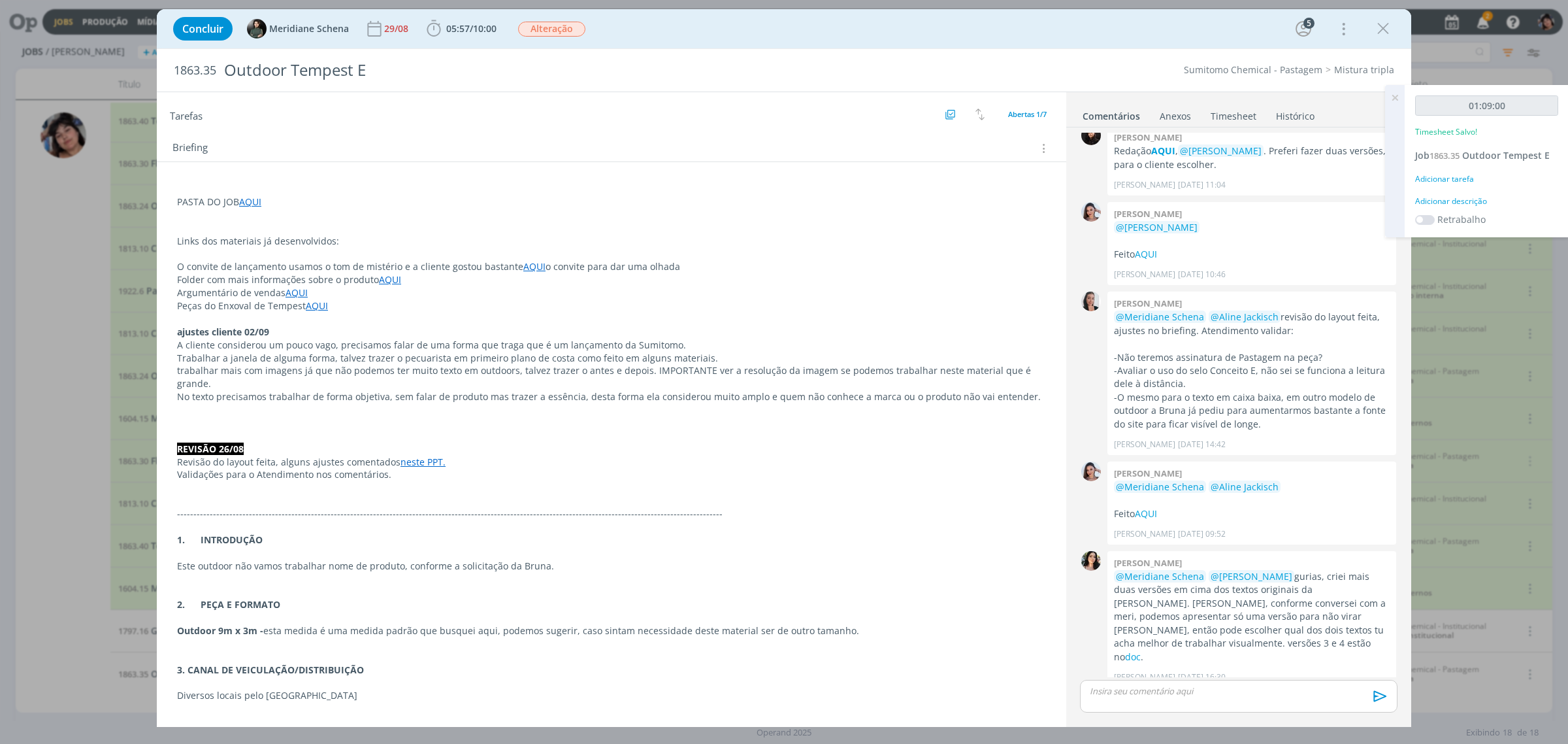
click at [1462, 181] on div "Adicionar tarefa" at bounding box center [1487, 179] width 143 height 11
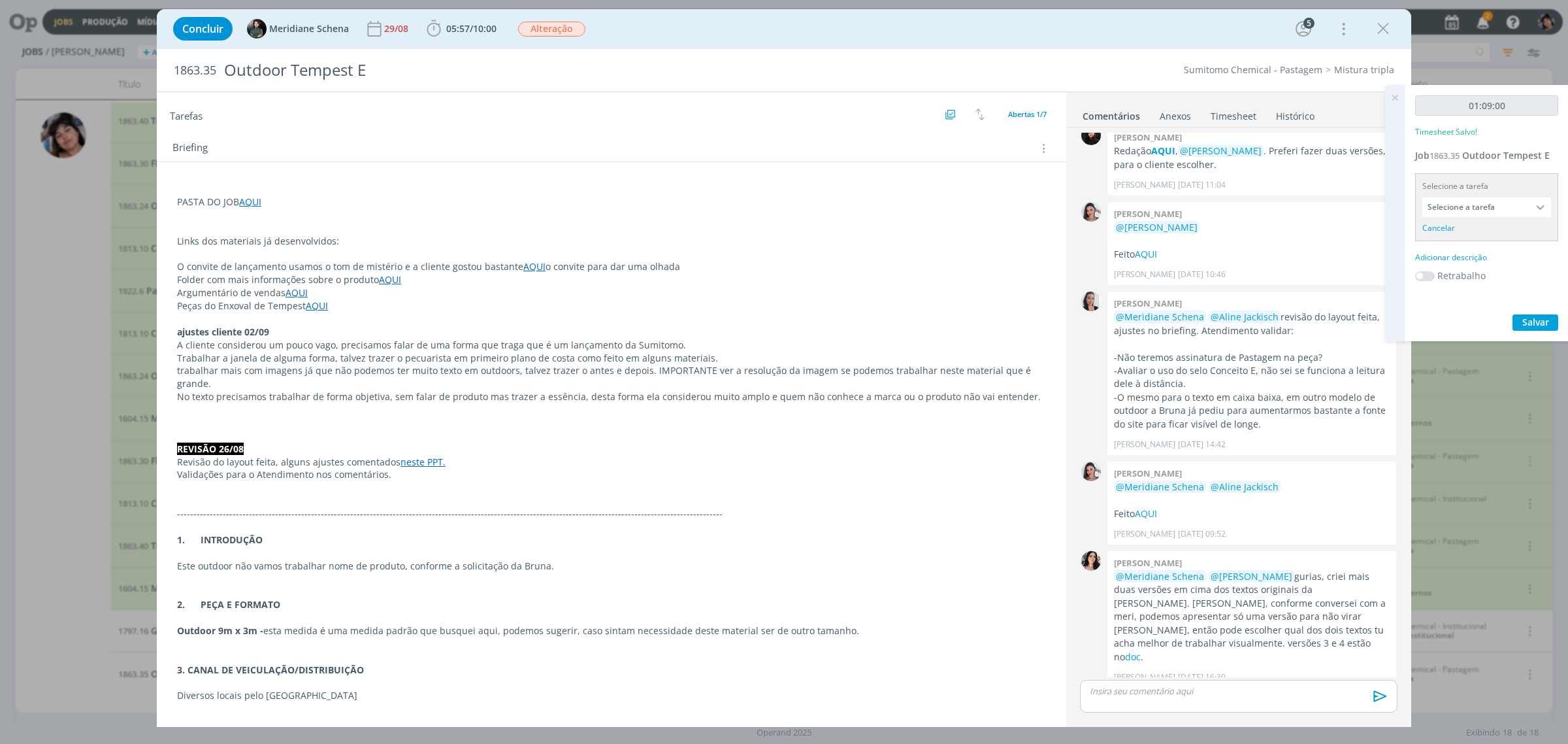
click at [1474, 214] on input "Selecione a tarefa" at bounding box center [1486, 207] width 128 height 20
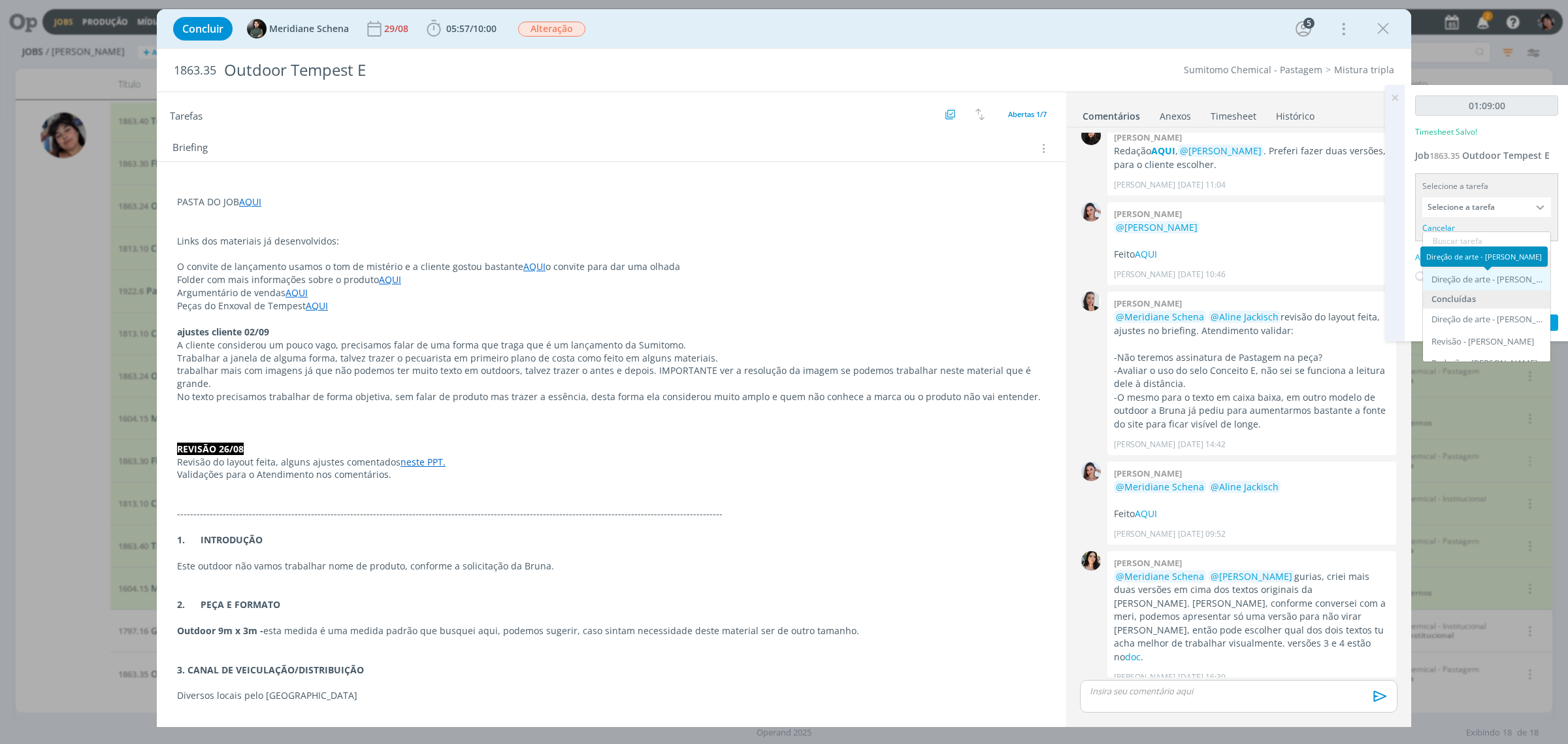
click at [1472, 278] on div "Direção de arte - [PERSON_NAME]" at bounding box center [1488, 279] width 113 height 10
type input "Direção de arte"
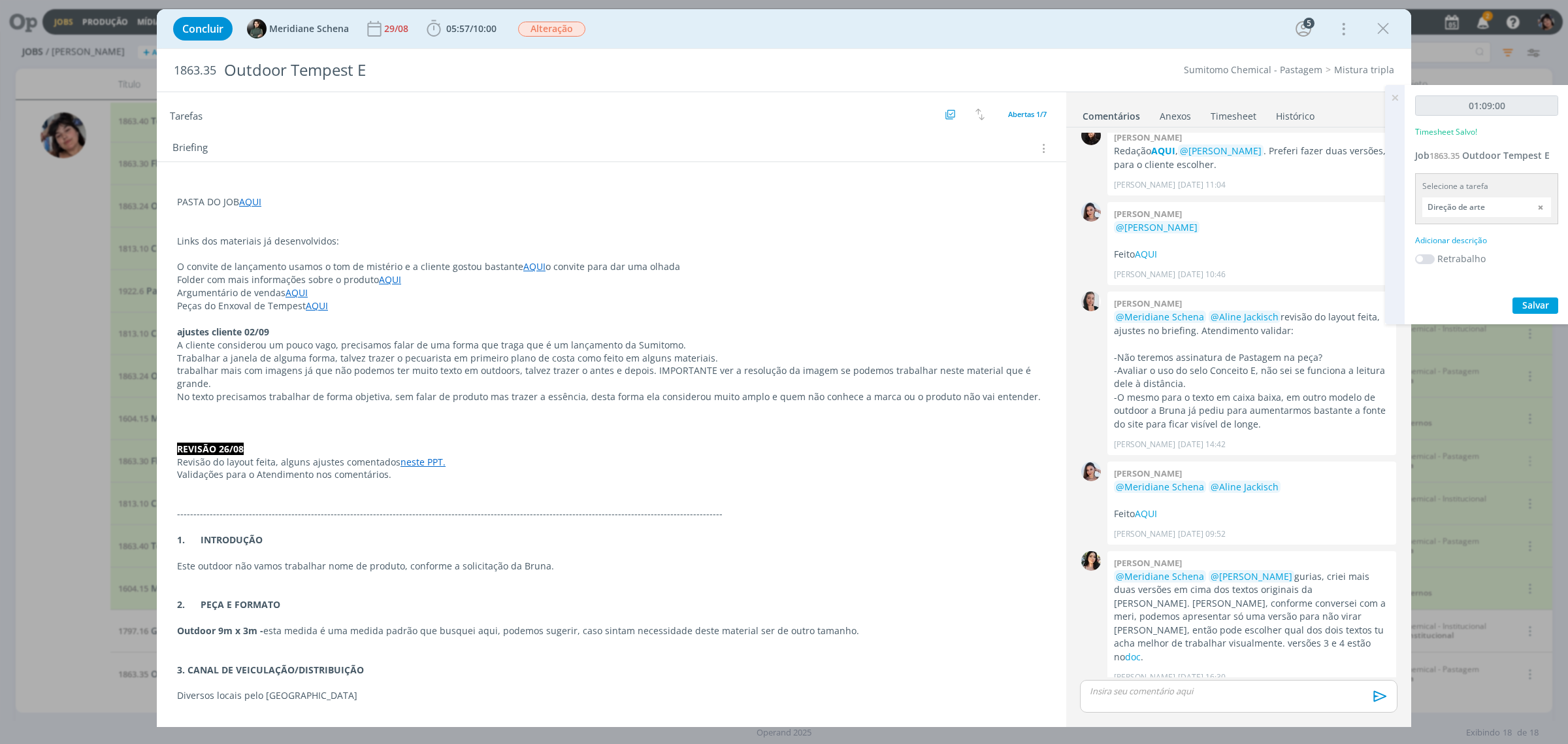
click at [1469, 243] on div "Adicionar descrição" at bounding box center [1487, 240] width 143 height 11
click at [1482, 268] on textarea at bounding box center [1487, 260] width 137 height 47
type textarea "layout versão 3"
click at [1543, 348] on span "Salvar" at bounding box center [1536, 346] width 27 height 12
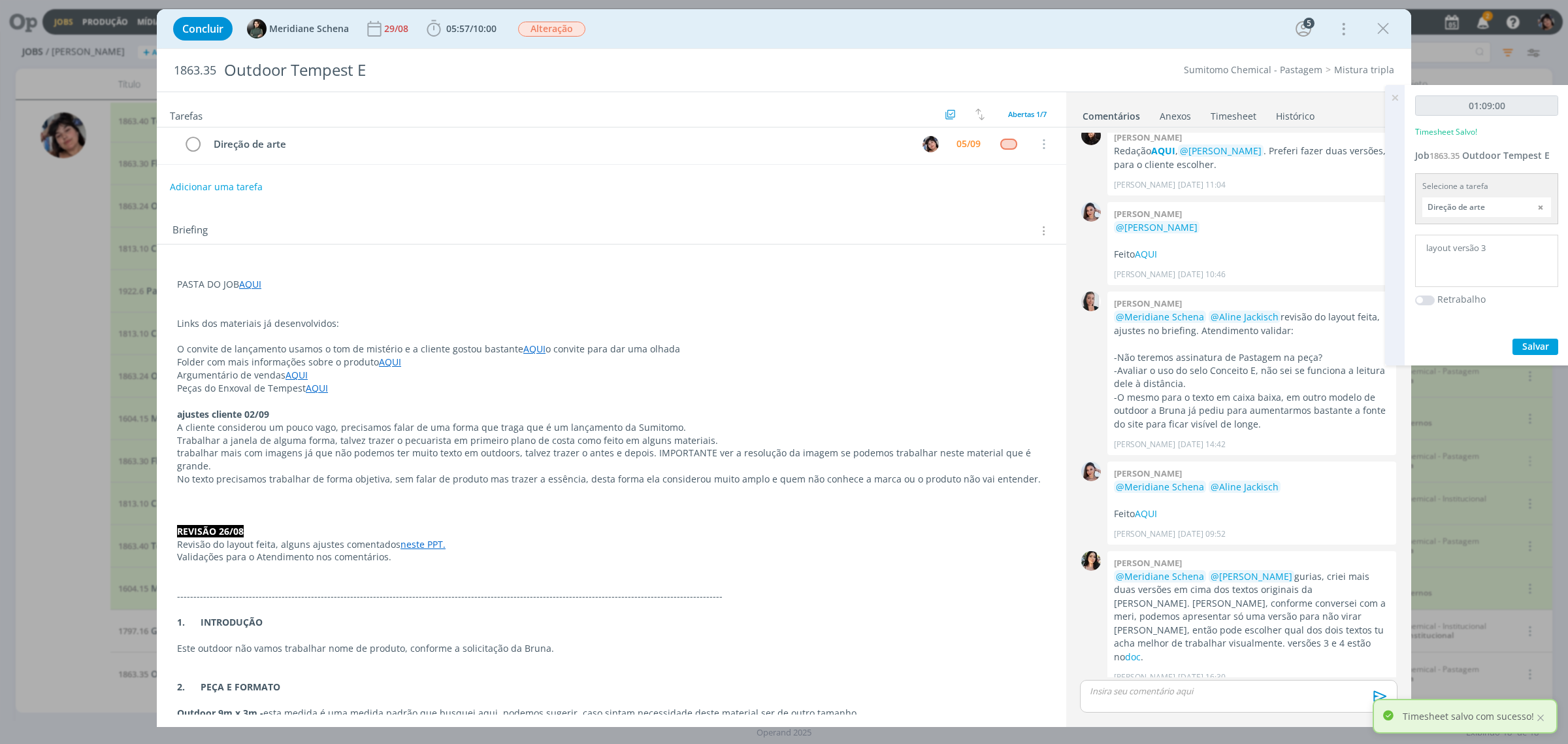
scroll to position [0, 0]
